Goal: Navigation & Orientation: Find specific page/section

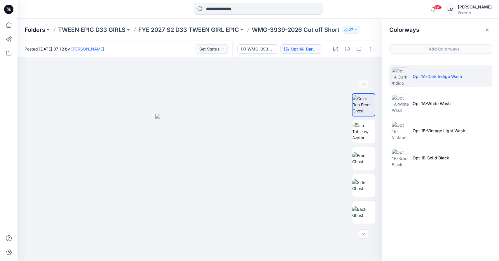
click at [30, 30] on p "Folders" at bounding box center [35, 30] width 21 height 8
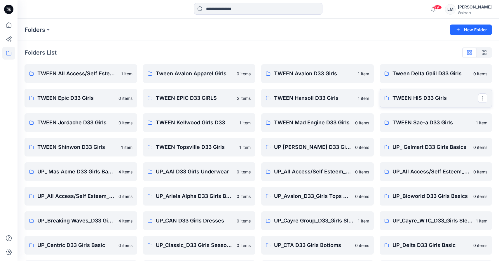
click at [408, 100] on p "TWEEN HIS D33 Girls" at bounding box center [436, 98] width 86 height 8
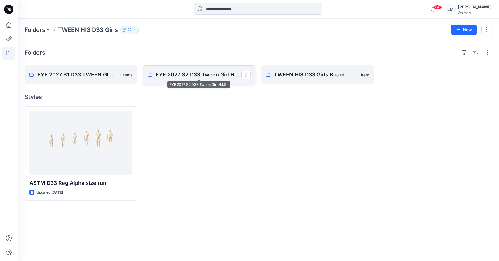
click at [194, 76] on p "FYE 2027 S2 D33 Tween Girl H.I.S." at bounding box center [199, 75] width 86 height 8
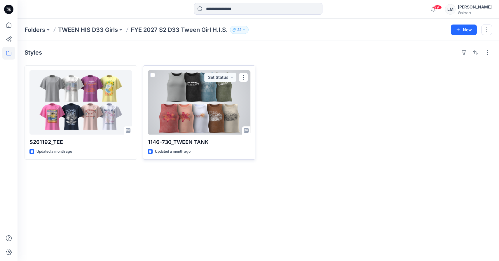
click at [193, 93] on div at bounding box center [199, 102] width 103 height 64
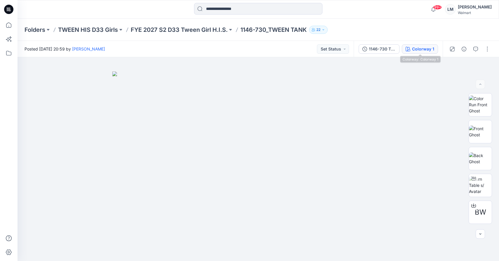
click at [408, 46] on button "Colorway 1" at bounding box center [420, 48] width 36 height 9
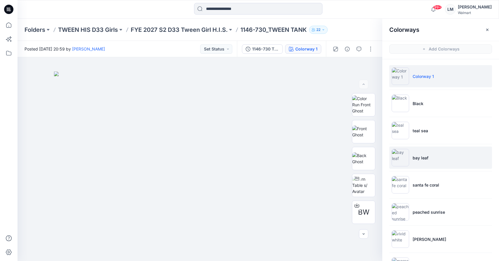
scroll to position [52, 0]
